Goal: Obtain resource: Obtain resource

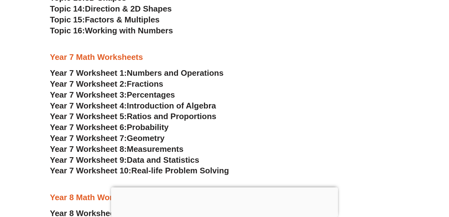
scroll to position [1659, 0]
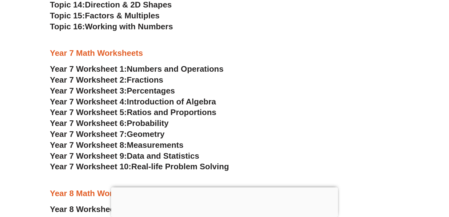
click at [140, 54] on h3 "Year 7 Math Worksheets" at bounding box center [224, 53] width 349 height 11
click at [104, 52] on h3 "Year 7 Math Worksheets" at bounding box center [224, 53] width 349 height 11
click at [96, 53] on h3 "Year 7 Math Worksheets" at bounding box center [224, 53] width 349 height 11
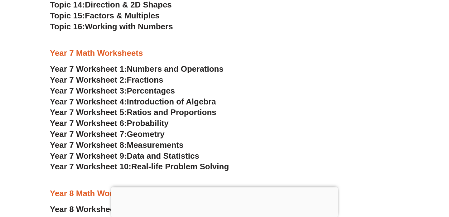
click at [96, 53] on h3 "Year 7 Math Worksheets" at bounding box center [224, 53] width 349 height 11
click at [77, 52] on h3 "Year 7 Math Worksheets" at bounding box center [224, 53] width 349 height 11
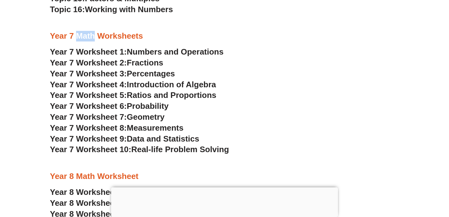
scroll to position [1677, 0]
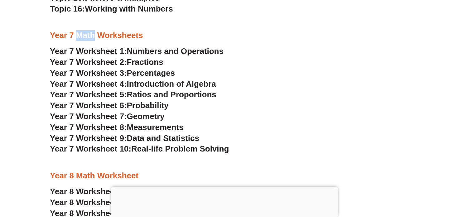
click at [192, 33] on h3 "Year 7 Math Worksheets" at bounding box center [224, 35] width 349 height 11
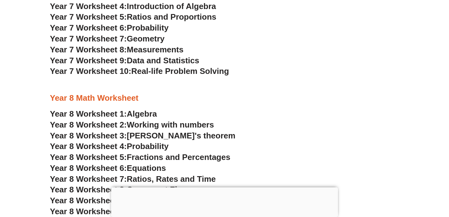
scroll to position [1755, 0]
